Goal: Task Accomplishment & Management: Manage account settings

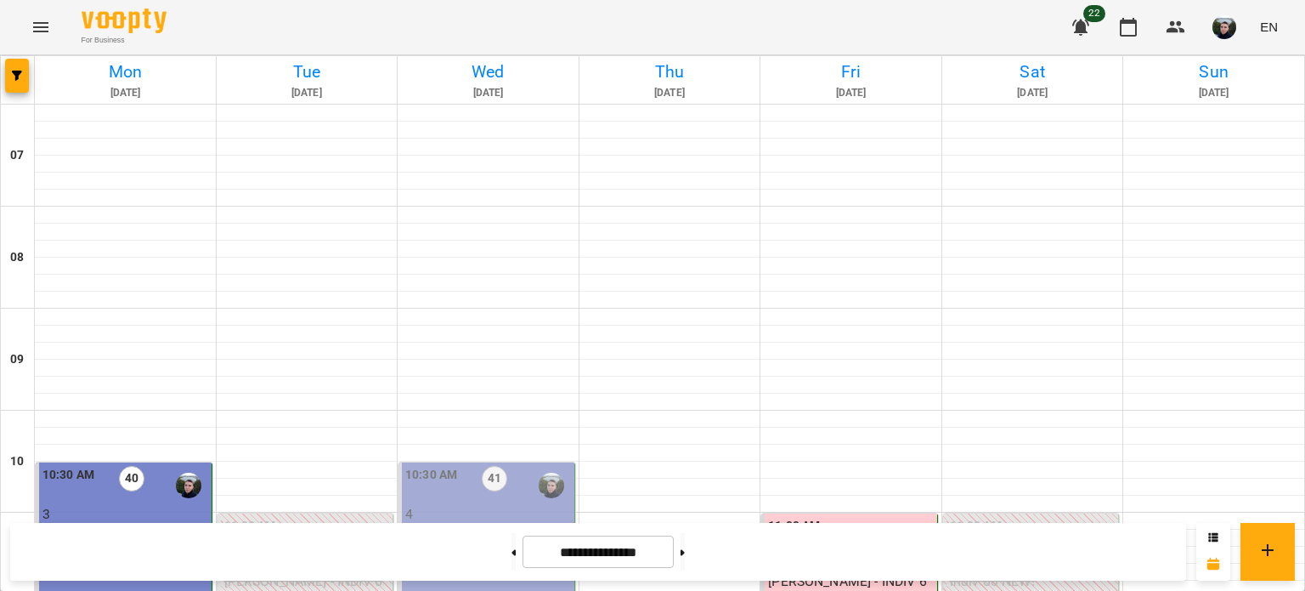
scroll to position [340, 0]
click at [685, 546] on button at bounding box center [683, 551] width 4 height 37
type input "**********"
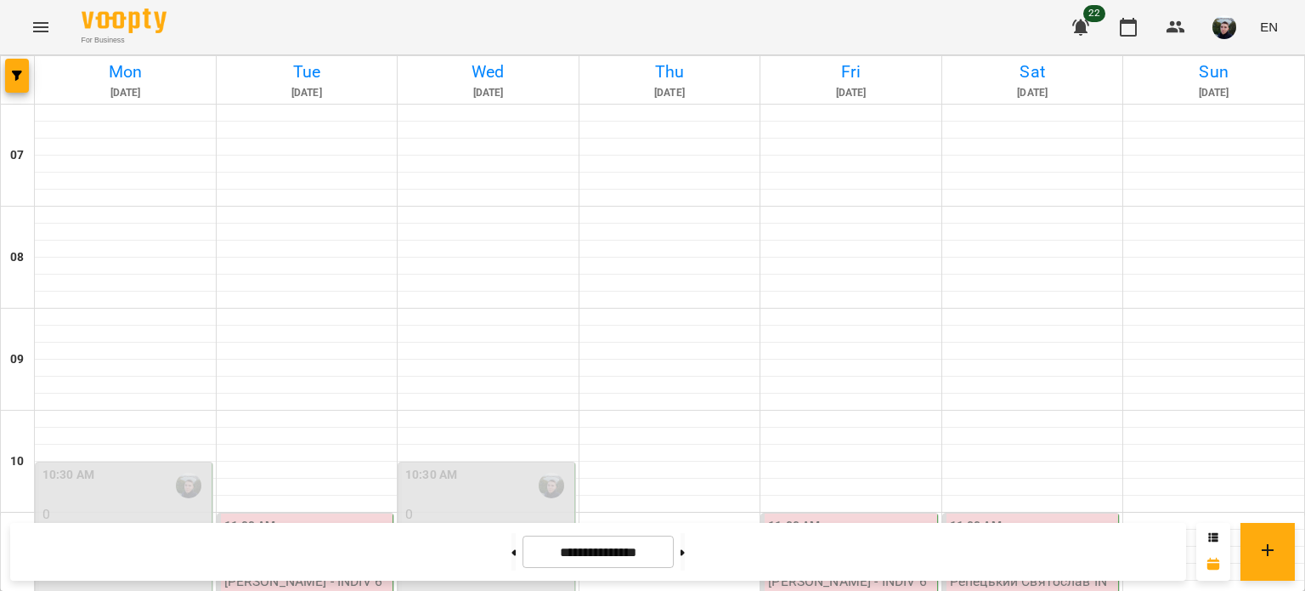
scroll to position [850, 0]
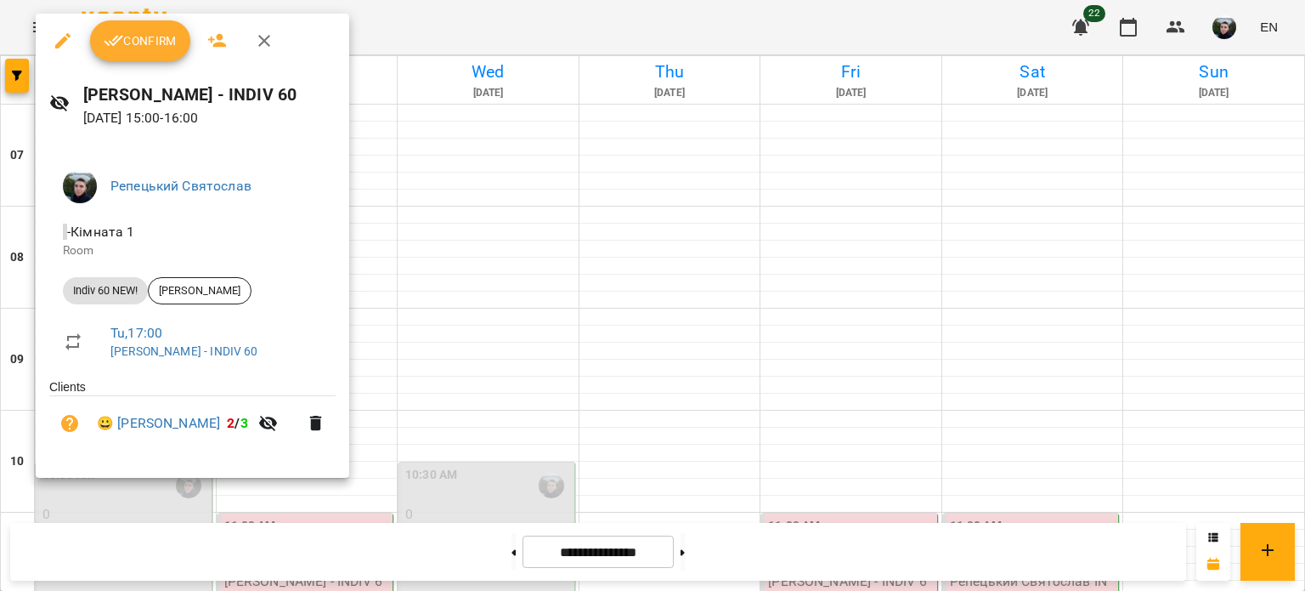
drag, startPoint x: 146, startPoint y: 61, endPoint x: 150, endPoint y: 49, distance: 12.4
click at [146, 60] on div "Confirm" at bounding box center [193, 41] width 314 height 54
click at [150, 48] on span "Confirm" at bounding box center [140, 41] width 73 height 20
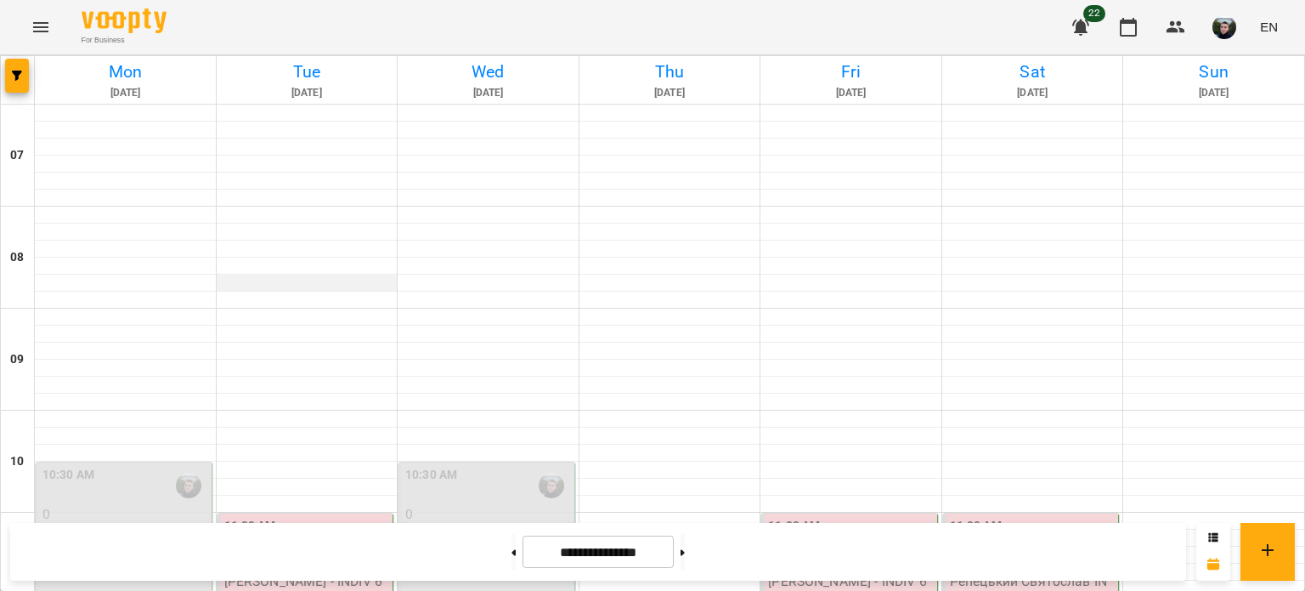
scroll to position [1105, 0]
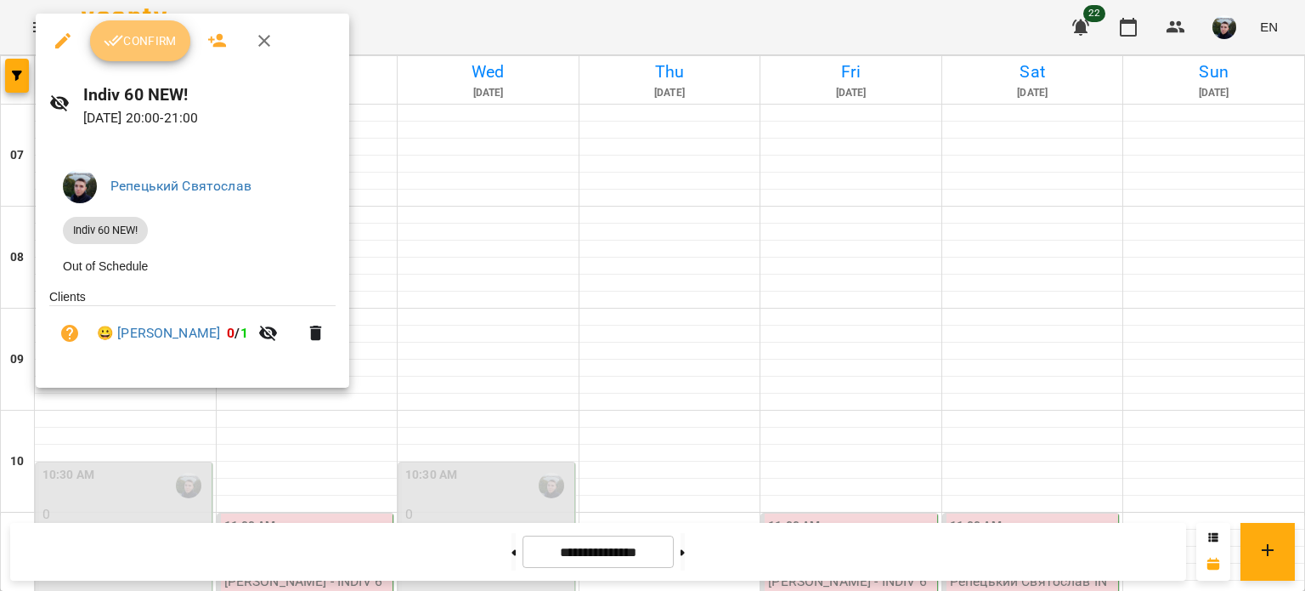
click at [116, 31] on icon "button" at bounding box center [114, 41] width 20 height 20
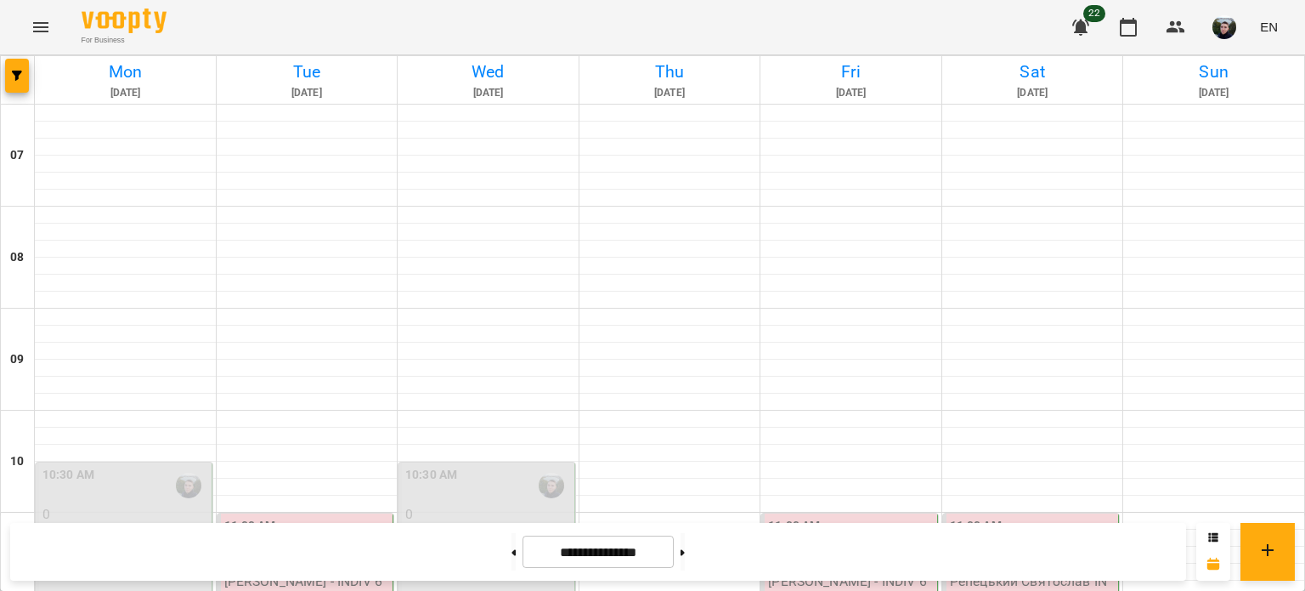
scroll to position [255, 0]
click at [289, 517] on div "11:00 AM" at bounding box center [307, 536] width 166 height 39
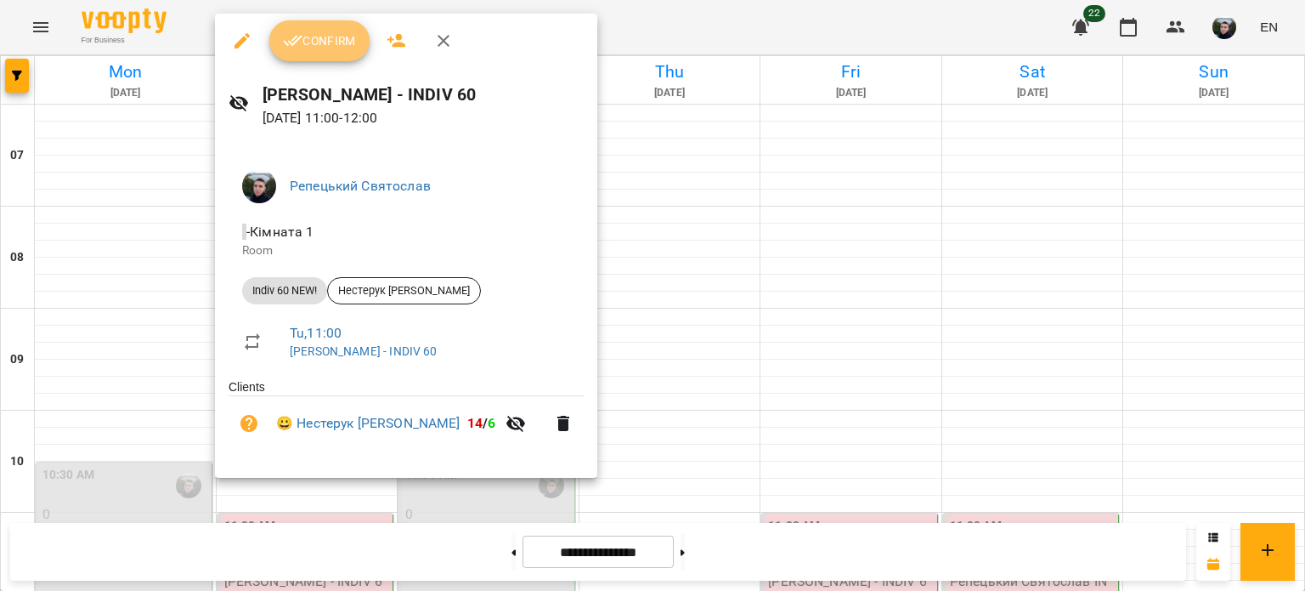
click at [294, 53] on button "Confirm" at bounding box center [319, 40] width 100 height 41
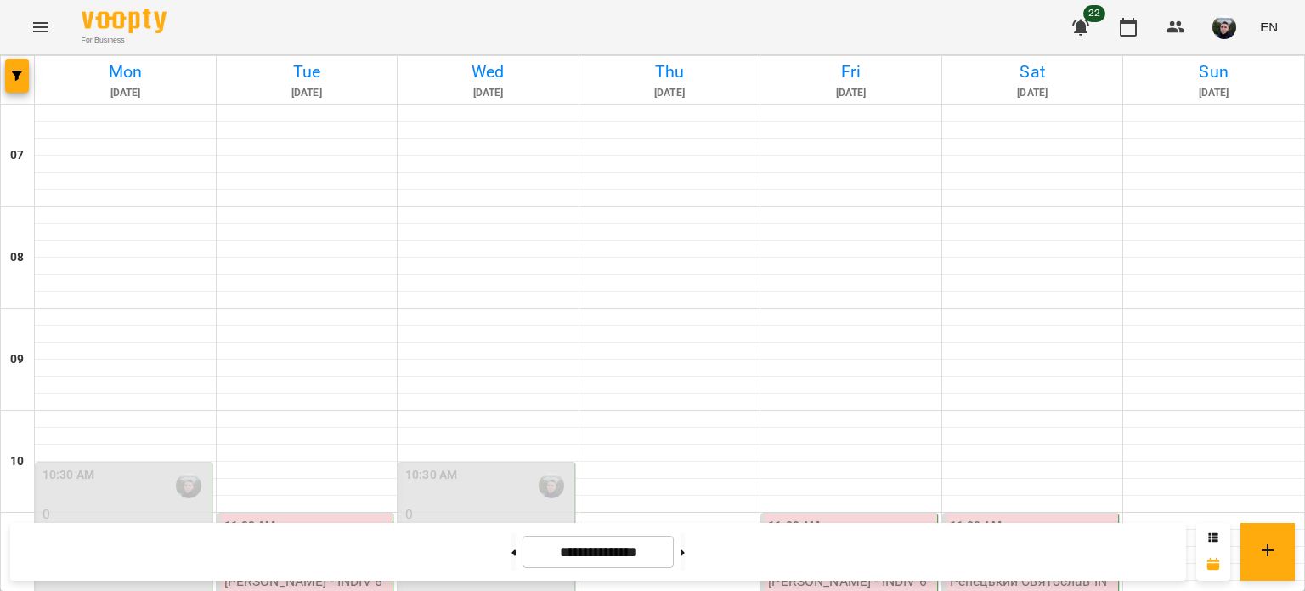
scroll to position [371, 0]
click at [304, 557] on span "Нестерук [PERSON_NAME]" at bounding box center [305, 565] width 163 height 16
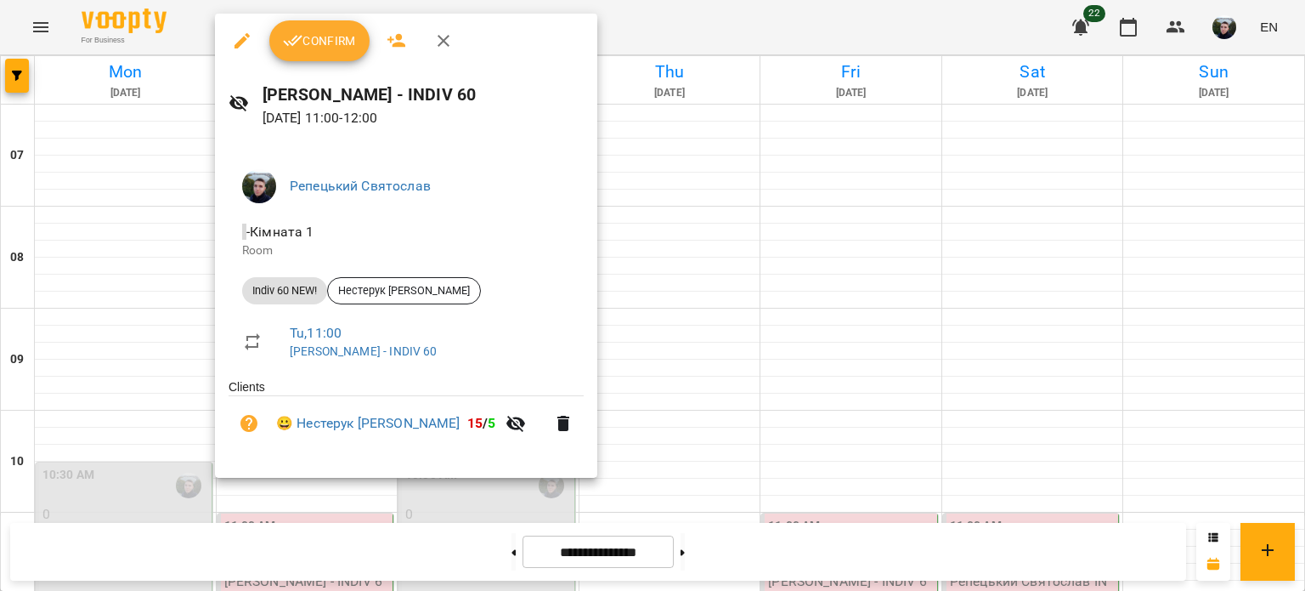
click at [340, 39] on span "Confirm" at bounding box center [319, 41] width 73 height 20
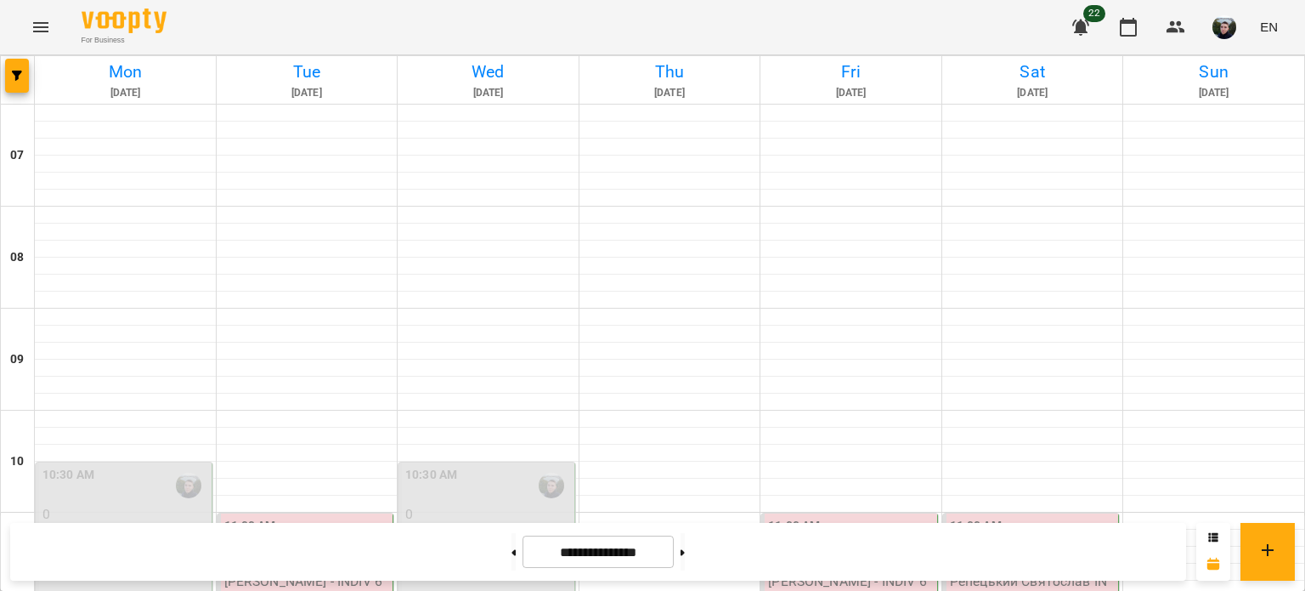
scroll to position [966, 0]
